Goal: Communication & Community: Answer question/provide support

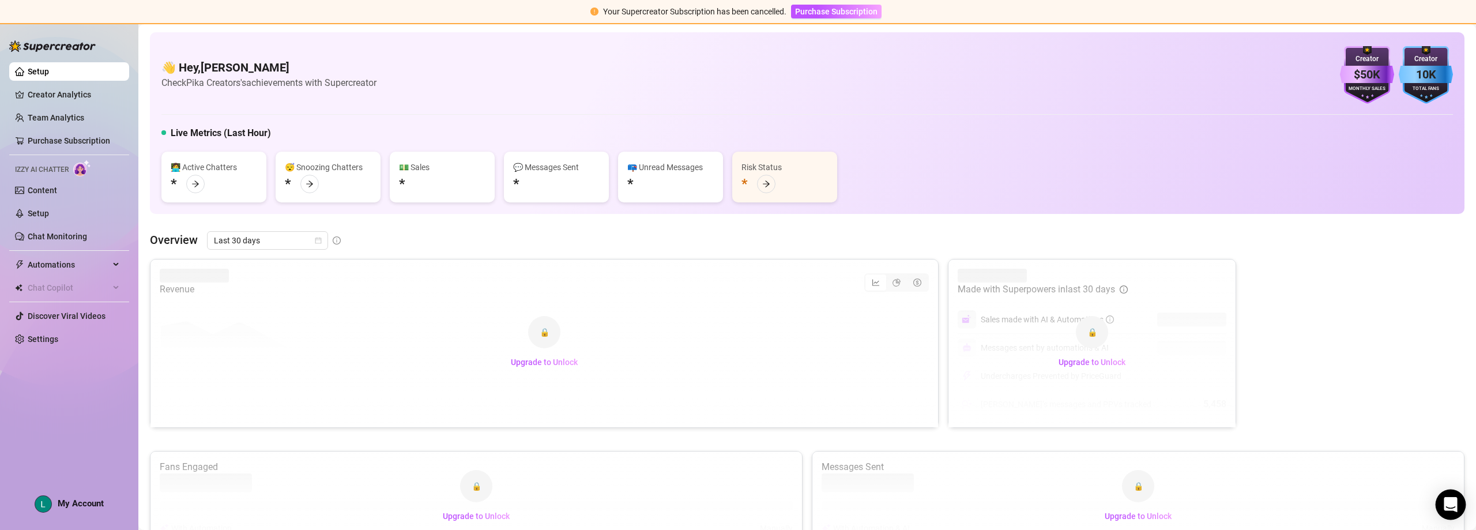
click at [1445, 500] on icon "Open Intercom Messenger" at bounding box center [1450, 504] width 13 height 15
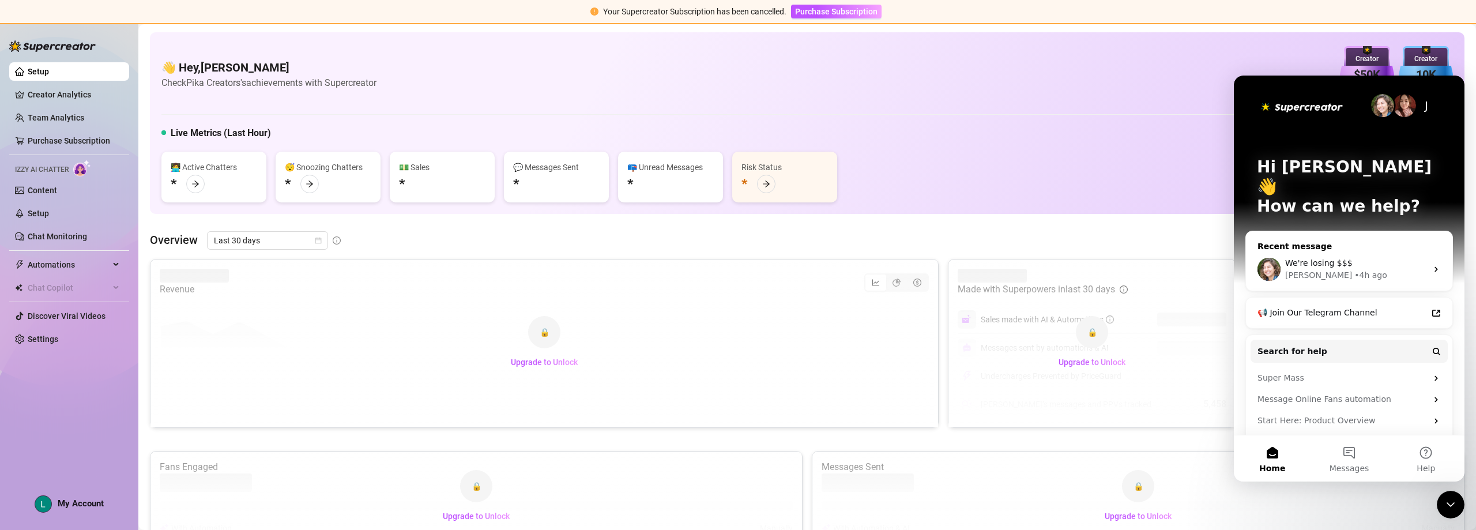
click at [1336, 258] on span "We're losing $$$" at bounding box center [1318, 262] width 67 height 9
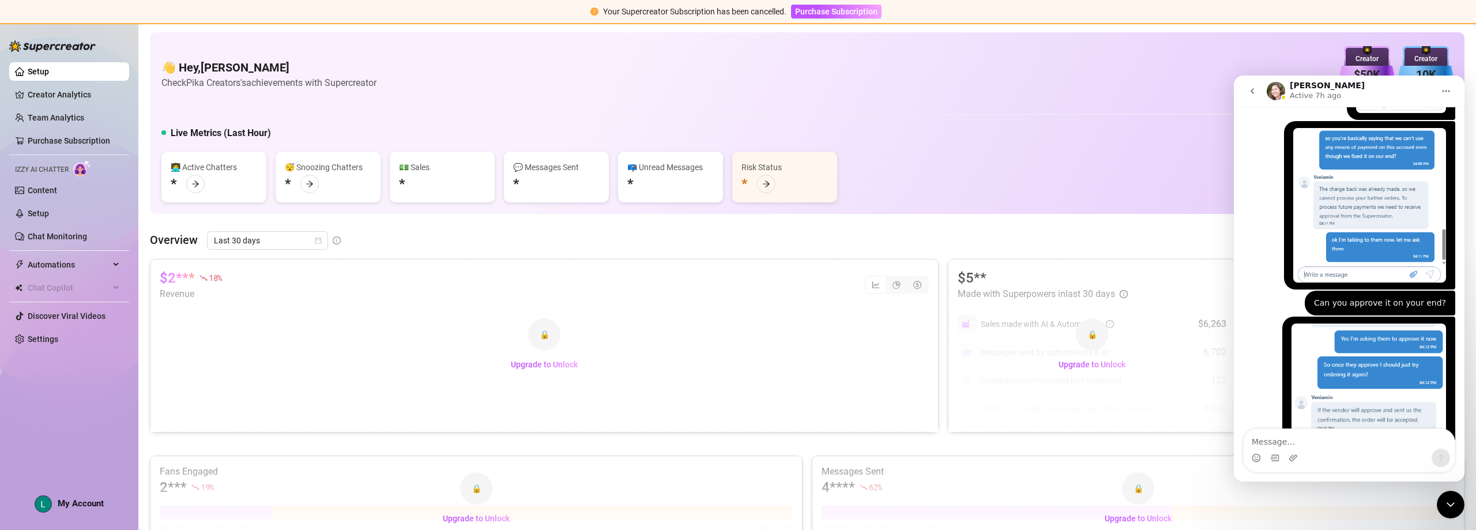
scroll to position [5073, 0]
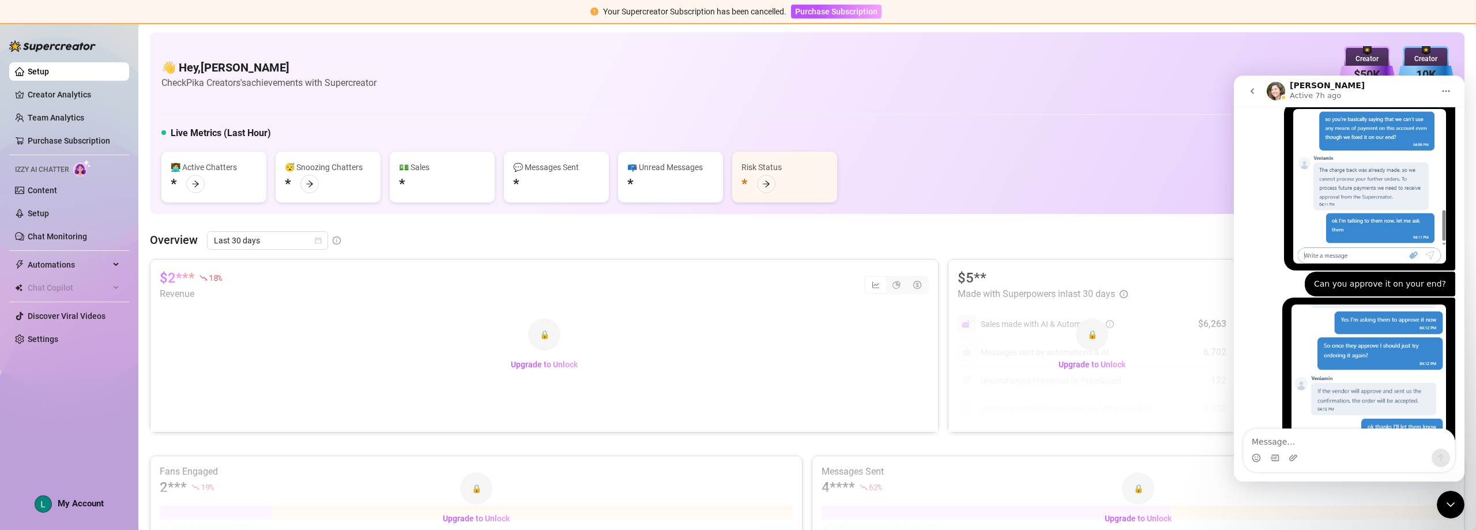
click at [1251, 94] on icon "go back" at bounding box center [1252, 90] width 9 height 9
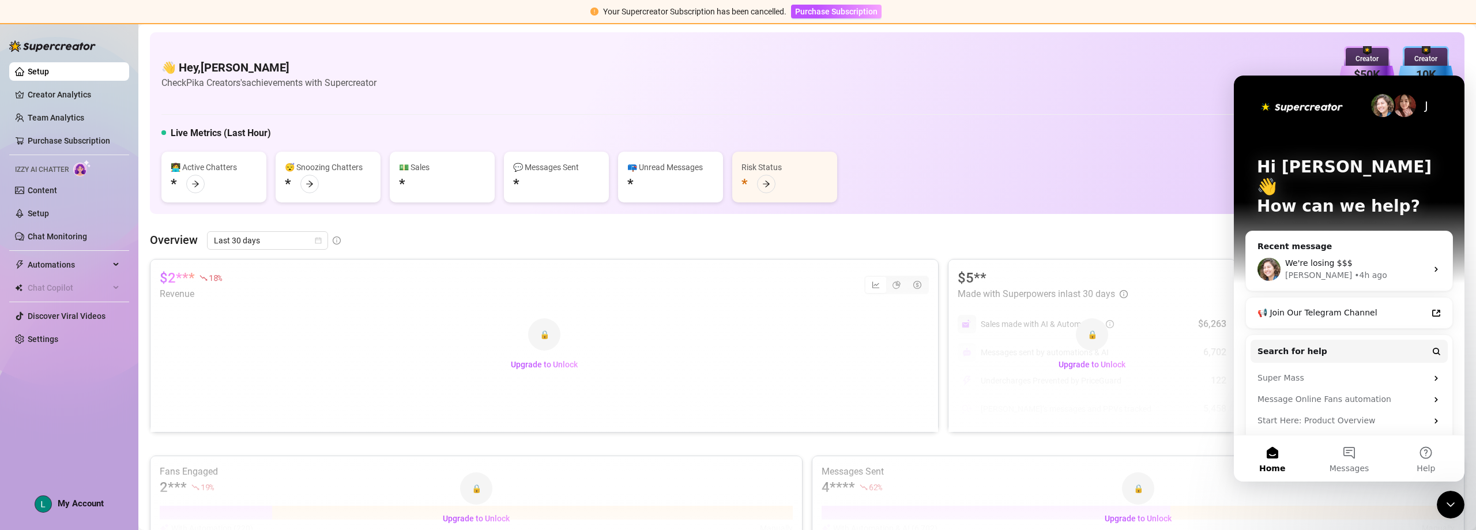
scroll to position [0, 0]
click at [1448, 498] on icon "Close Intercom Messenger" at bounding box center [1451, 505] width 14 height 14
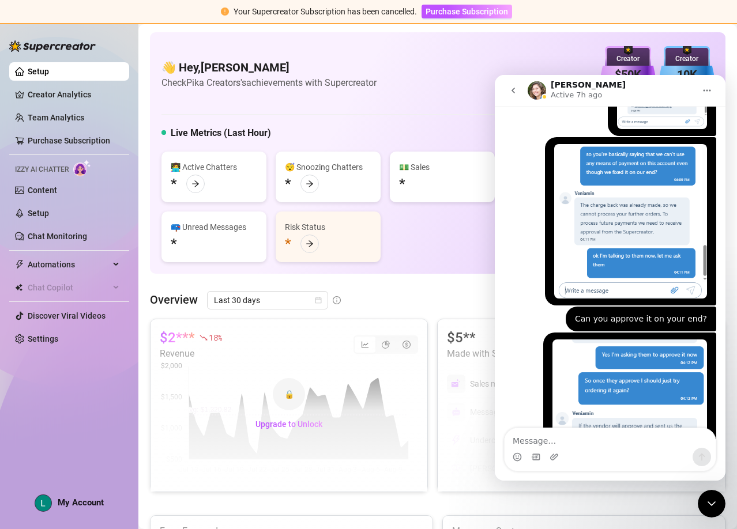
scroll to position [4900, 0]
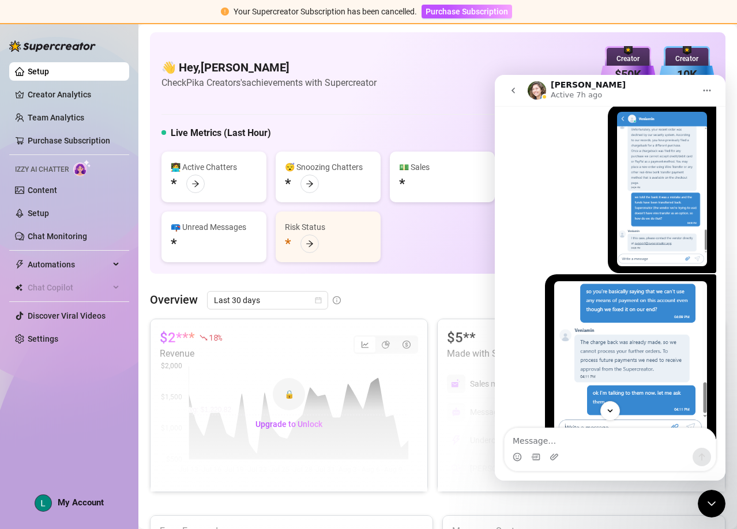
drag, startPoint x: 721, startPoint y: 409, endPoint x: 725, endPoint y: 383, distance: 26.3
click at [725, 383] on div "Ask us anything, or share your feedback :) August 6 Hey, What brings you here t…" at bounding box center [610, 272] width 231 height 333
click at [724, 402] on div "Intercom messenger" at bounding box center [610, 411] width 231 height 20
drag, startPoint x: 723, startPoint y: 415, endPoint x: 721, endPoint y: 397, distance: 18.0
click at [721, 397] on div "Ask us anything, or share your feedback :) August 6 Hey, What brings you here t…" at bounding box center [610, 272] width 231 height 333
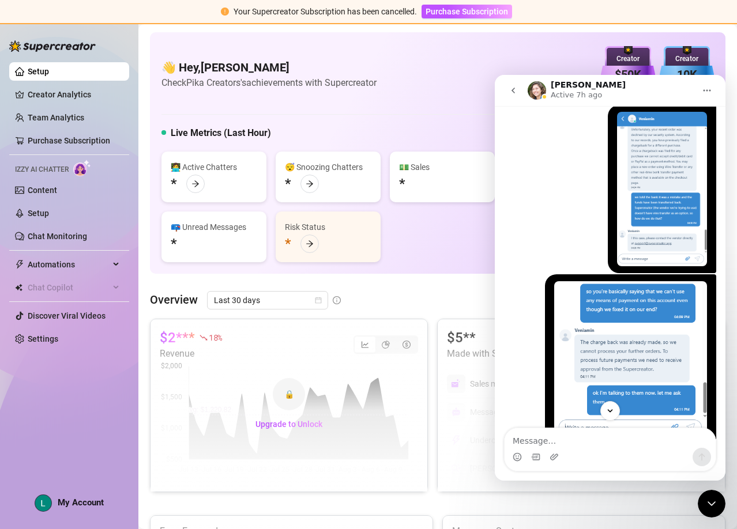
click at [722, 409] on div "Intercom messenger" at bounding box center [610, 411] width 231 height 20
click at [518, 274] on div "Luna • 6h ago" at bounding box center [610, 359] width 212 height 170
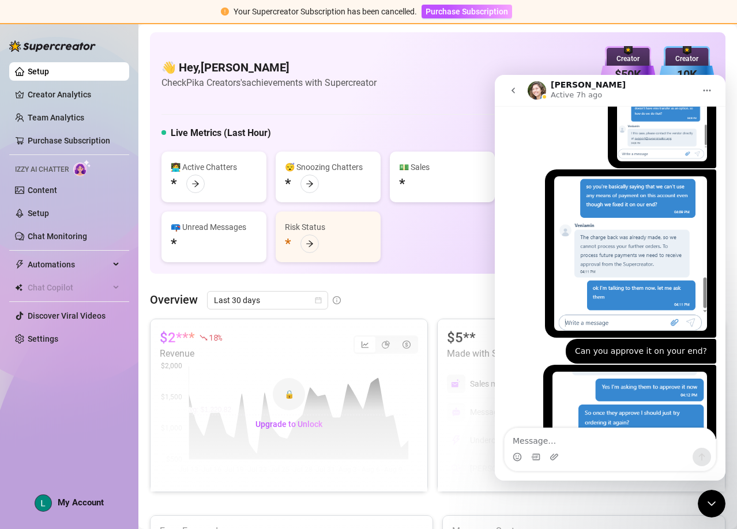
scroll to position [5073, 0]
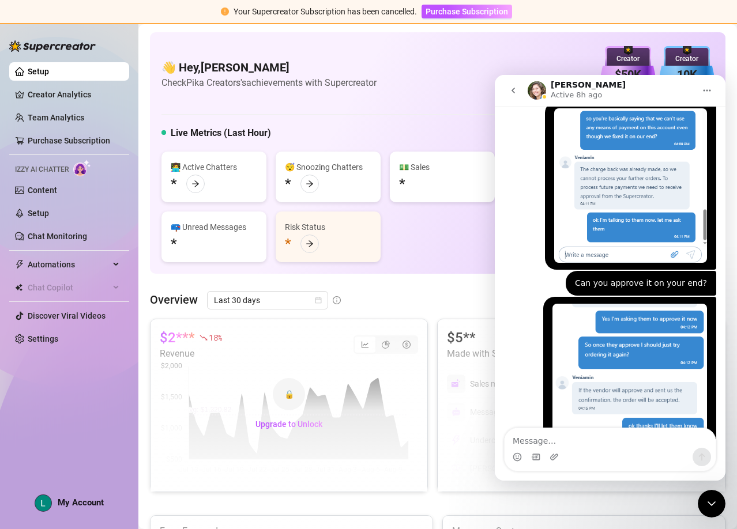
click at [512, 90] on icon "go back" at bounding box center [512, 91] width 3 height 6
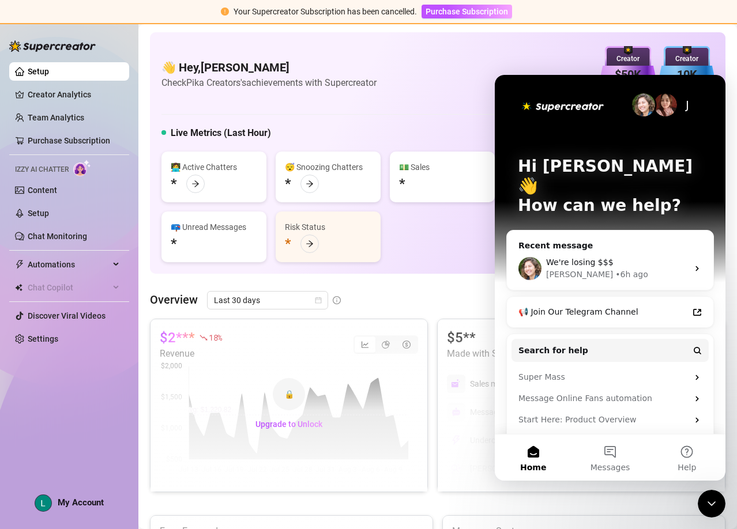
scroll to position [0, 0]
